Goal: Task Accomplishment & Management: Complete application form

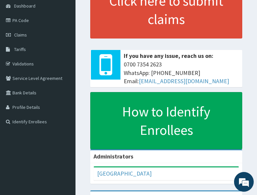
click at [224, 46] on p at bounding box center [166, 42] width 152 height 9
click at [25, 37] on span "Claims" at bounding box center [20, 35] width 13 height 6
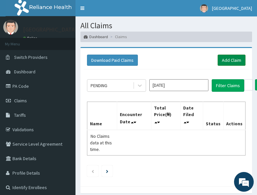
click at [230, 62] on link "Add Claim" at bounding box center [231, 59] width 28 height 11
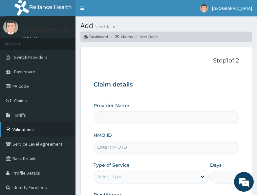
type input "All Soul's Hospital Ltd, Ajegunle"
click at [154, 68] on div "Step 1 of 2 Claim details Provider Name All Soul's Hospital Ltd, Ajegunle HMO I…" at bounding box center [165, 134] width 145 height 155
click at [81, 9] on link "Toggle navigation" at bounding box center [82, 8] width 14 height 16
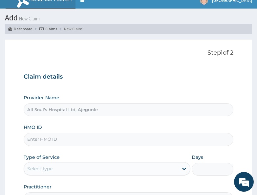
scroll to position [33, 0]
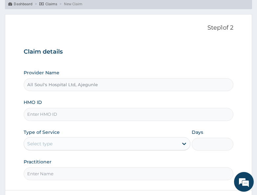
click at [141, 64] on div "Claim details Provider Name All Soul's Hospital Ltd, Ajegunle HMO ID Type of Se…" at bounding box center [128, 111] width 209 height 138
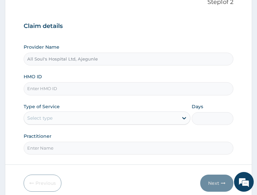
scroll to position [66, 0]
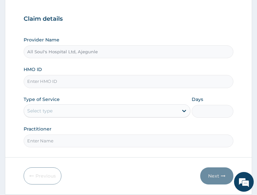
click at [158, 65] on div "Provider Name All Soul's Hospital Ltd, Ajegunle HMO ID Type of Service Select t…" at bounding box center [128, 91] width 209 height 110
click at [46, 79] on input "HMO ID" at bounding box center [128, 81] width 209 height 13
paste input "BTR/10867/D"
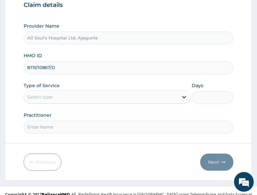
scroll to position [87, 0]
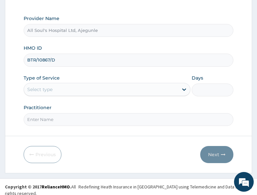
type input "BTR/10867/D"
click at [50, 83] on div "Select type" at bounding box center [107, 89] width 166 height 13
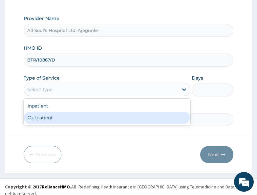
click at [48, 116] on div "Outpatient" at bounding box center [107, 118] width 166 height 12
type input "1"
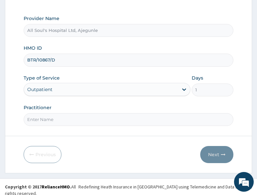
drag, startPoint x: 72, startPoint y: 121, endPoint x: 63, endPoint y: 126, distance: 9.8
click at [72, 121] on input "Practitioner" at bounding box center [128, 119] width 209 height 13
type input "Dr [PERSON_NAME]"
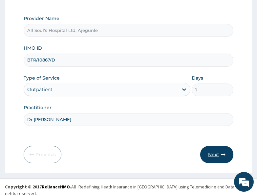
click at [212, 150] on button "Next" at bounding box center [216, 154] width 33 height 17
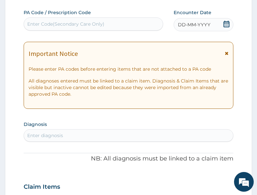
scroll to position [54, 0]
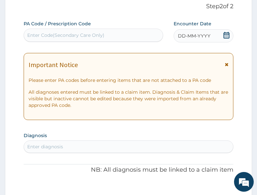
click at [227, 38] on icon at bounding box center [226, 35] width 6 height 7
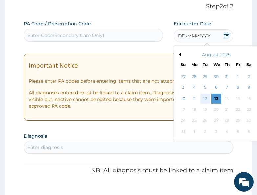
click at [203, 100] on div "12" at bounding box center [205, 98] width 10 height 10
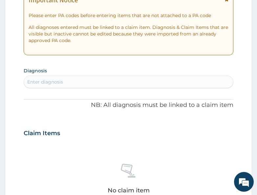
scroll to position [120, 0]
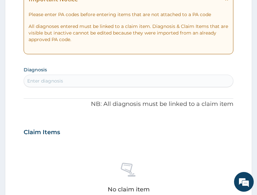
click at [62, 81] on div "Enter diagnosis" at bounding box center [45, 80] width 36 height 7
type input "rti"
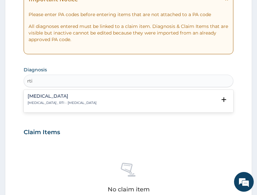
click at [62, 96] on h4 "[MEDICAL_DATA]" at bounding box center [62, 95] width 69 height 5
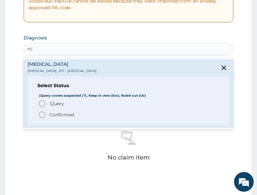
scroll to position [185, 0]
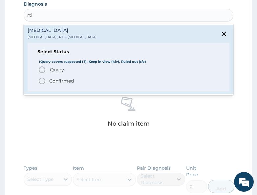
click at [58, 70] on span "Query" at bounding box center [57, 69] width 14 height 7
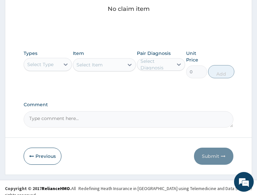
scroll to position [303, 0]
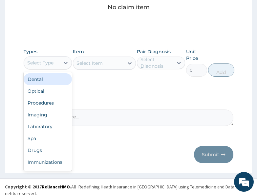
click at [51, 61] on div "Select Type" at bounding box center [40, 62] width 26 height 7
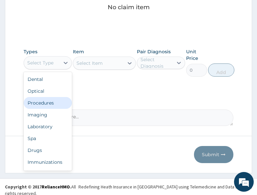
click at [50, 105] on div "Procedures" at bounding box center [48, 103] width 48 height 12
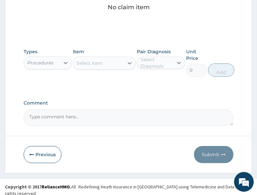
click at [59, 64] on div "Procedures" at bounding box center [42, 62] width 36 height 10
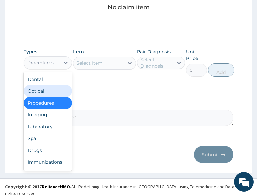
click at [87, 63] on div "Select Item" at bounding box center [89, 63] width 26 height 7
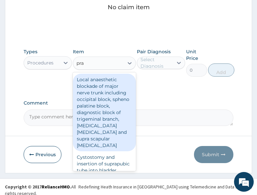
type input "prac"
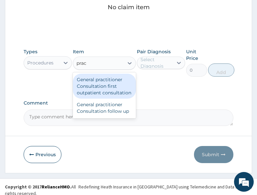
click at [82, 87] on div "General practitioner Consultation first outpatient consultation" at bounding box center [104, 85] width 63 height 25
type input "3000"
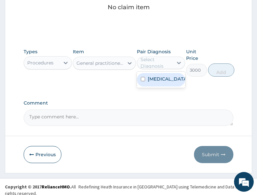
click at [149, 62] on div "Select Diagnosis" at bounding box center [156, 62] width 32 height 13
click at [155, 82] on label "[MEDICAL_DATA]" at bounding box center [168, 78] width 40 height 7
checkbox input "true"
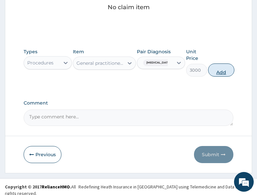
click at [231, 72] on button "Add" at bounding box center [221, 69] width 26 height 13
type input "0"
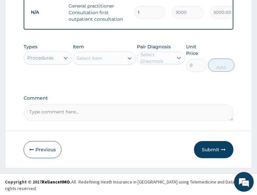
click at [52, 61] on div "Procedures" at bounding box center [40, 57] width 26 height 7
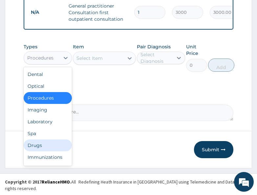
click at [45, 151] on div "Drugs" at bounding box center [48, 145] width 48 height 12
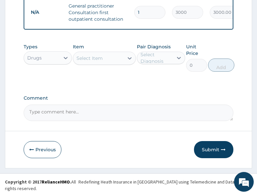
click at [97, 61] on div "Select Item" at bounding box center [89, 58] width 26 height 7
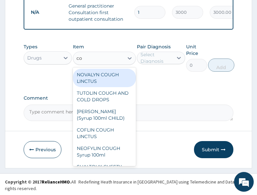
type input "c"
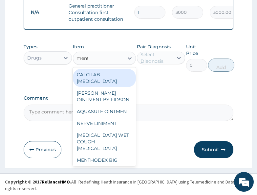
type input "[PERSON_NAME]"
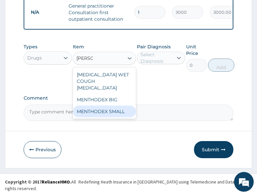
click at [105, 108] on div "MENTHODEX SMALL" at bounding box center [104, 111] width 63 height 12
type input "2500"
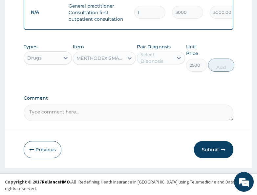
click at [159, 61] on div "Select Diagnosis" at bounding box center [156, 57] width 32 height 13
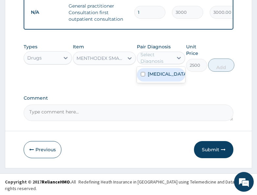
click at [159, 77] on label "[MEDICAL_DATA]" at bounding box center [168, 74] width 40 height 7
checkbox input "true"
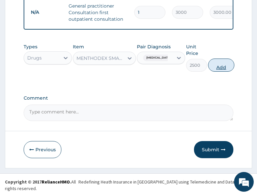
click at [223, 72] on button "Add" at bounding box center [221, 64] width 26 height 13
type input "0"
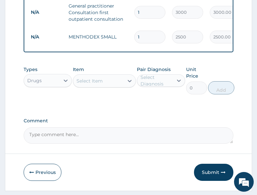
click at [82, 84] on div "Select Item" at bounding box center [89, 80] width 26 height 7
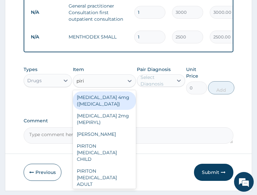
type input "pirit"
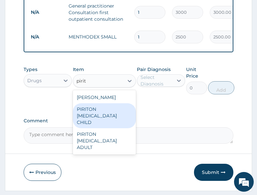
drag, startPoint x: 111, startPoint y: 121, endPoint x: 121, endPoint y: 116, distance: 11.9
click at [111, 121] on div "PIRITON [MEDICAL_DATA] CHILD" at bounding box center [104, 115] width 63 height 25
type input "1000"
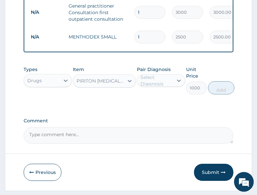
click at [166, 87] on div "Select Diagnosis" at bounding box center [156, 80] width 32 height 13
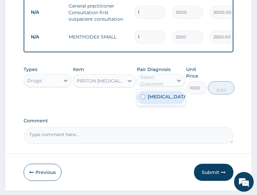
click at [159, 100] on label "[MEDICAL_DATA]" at bounding box center [168, 96] width 40 height 7
checkbox input "true"
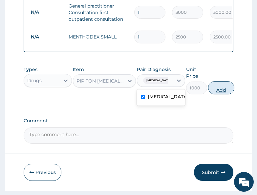
click at [229, 94] on button "Add" at bounding box center [221, 87] width 26 height 13
type input "0"
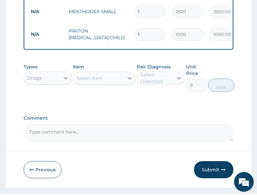
scroll to position [326, 0]
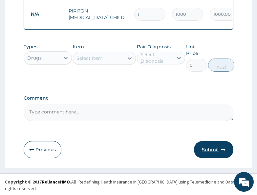
click at [212, 155] on button "Submit" at bounding box center [213, 149] width 39 height 17
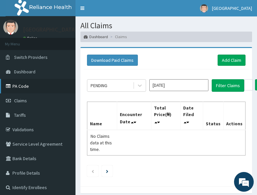
click at [37, 89] on link "PA Code" at bounding box center [37, 86] width 75 height 14
